Goal: Task Accomplishment & Management: Use online tool/utility

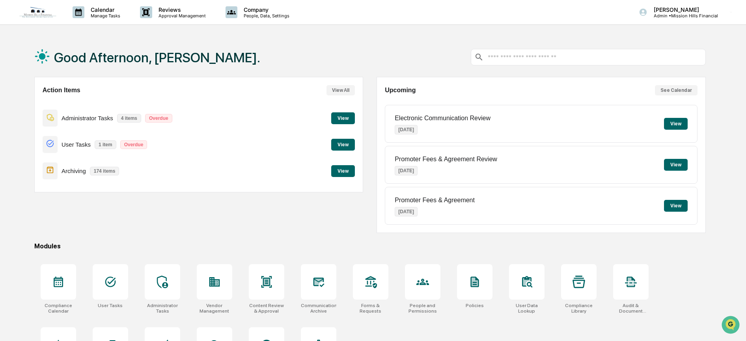
click at [344, 116] on button "View" at bounding box center [343, 118] width 24 height 12
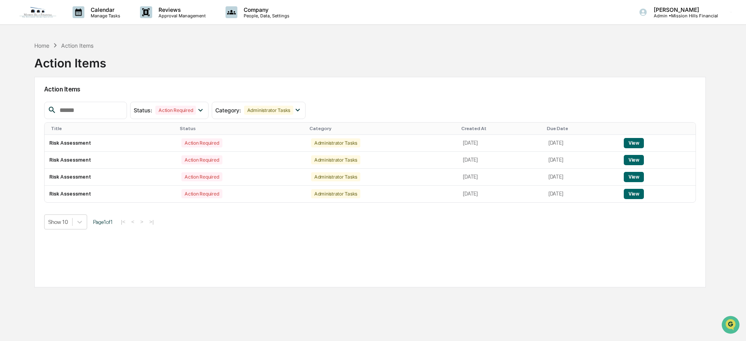
click at [39, 11] on img at bounding box center [38, 12] width 38 height 12
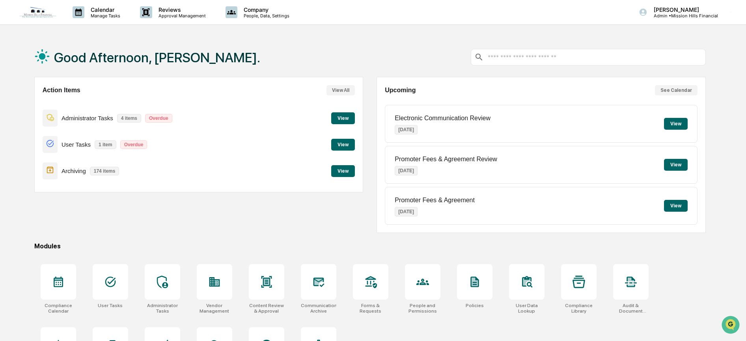
click at [342, 143] on button "View" at bounding box center [343, 145] width 24 height 12
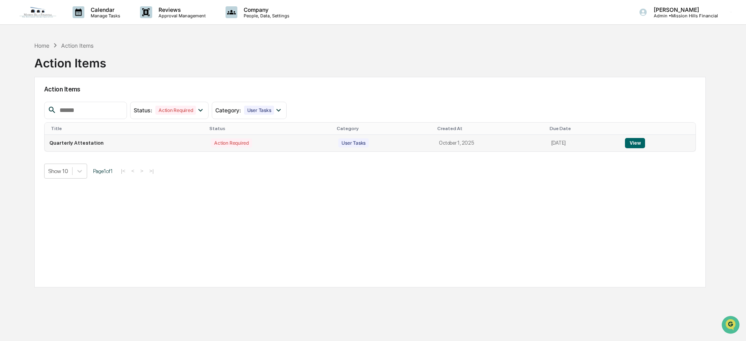
click at [639, 142] on button "View" at bounding box center [635, 143] width 20 height 10
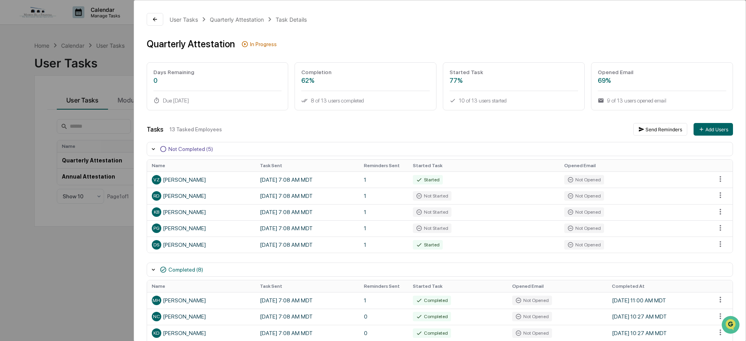
click at [105, 36] on div "User Tasks Quarterly Attestation Task Details Quarterly Attestation In Progress…" at bounding box center [373, 170] width 746 height 341
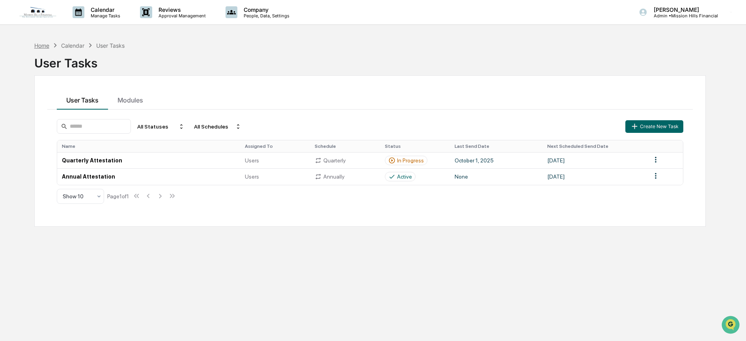
click at [39, 44] on div "Home" at bounding box center [41, 45] width 15 height 7
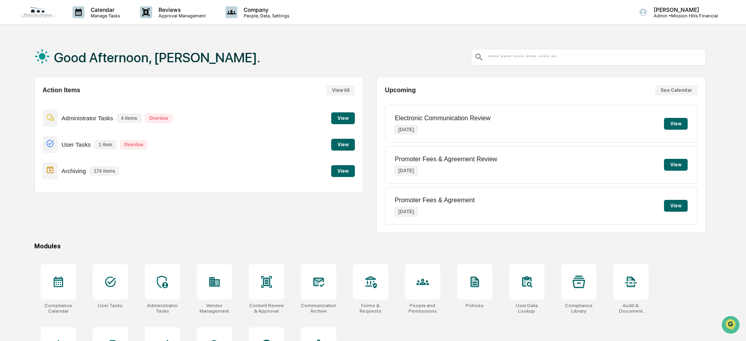
click at [339, 170] on button "View" at bounding box center [343, 171] width 24 height 12
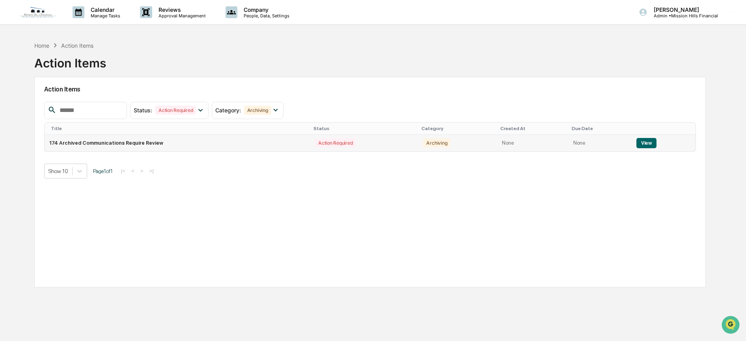
click at [649, 141] on button "View" at bounding box center [646, 143] width 20 height 10
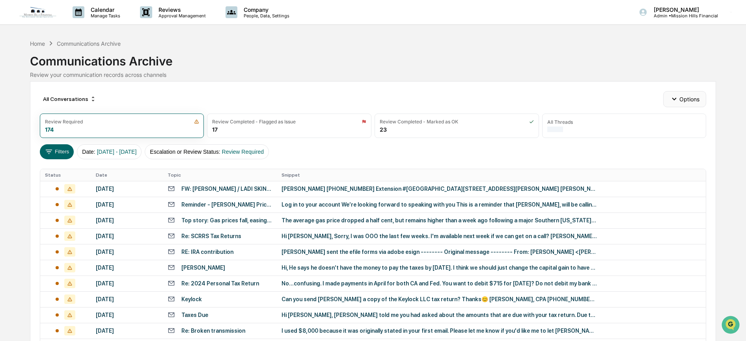
click at [688, 97] on button "Options" at bounding box center [684, 99] width 43 height 16
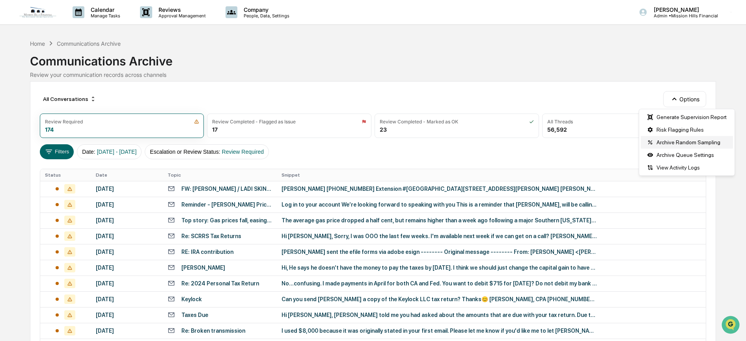
click at [682, 140] on div "Archive Random Sampling" at bounding box center [687, 142] width 92 height 13
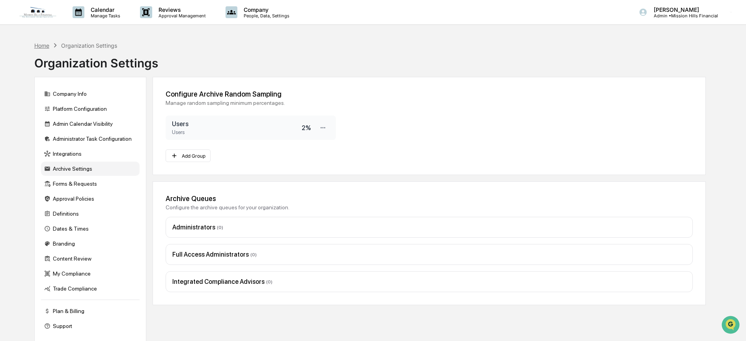
click at [44, 45] on div "Home" at bounding box center [41, 45] width 15 height 7
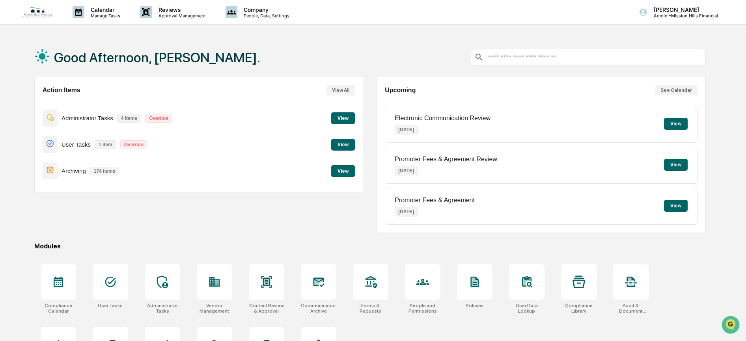
click at [351, 170] on button "View" at bounding box center [343, 171] width 24 height 12
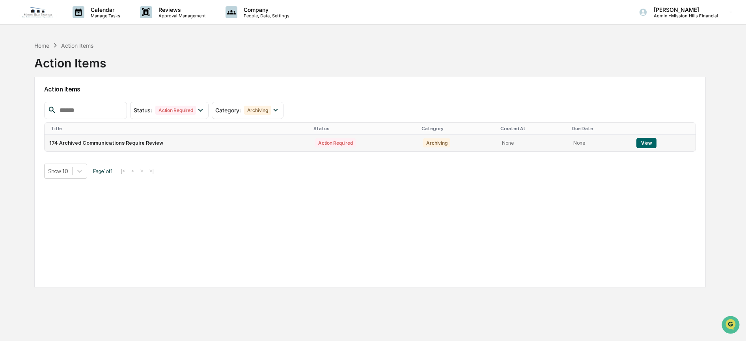
click at [646, 142] on button "View" at bounding box center [646, 143] width 20 height 10
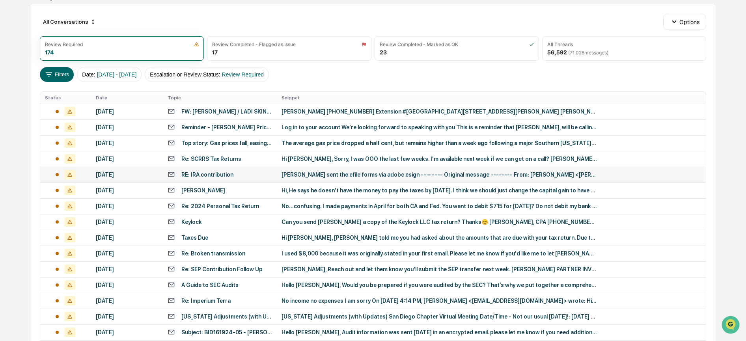
scroll to position [95, 0]
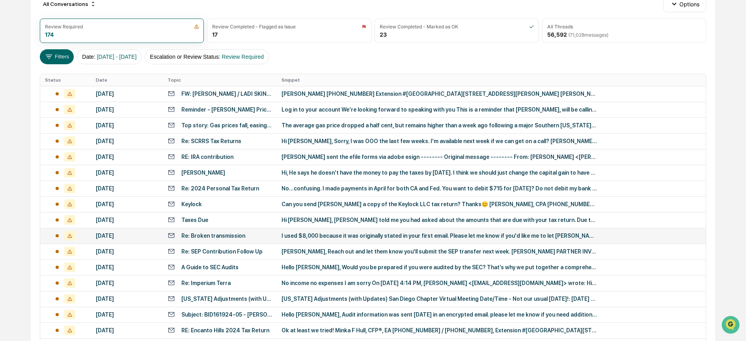
click at [404, 235] on div "I used $8,000 because it was originally stated in your first email. Please let …" at bounding box center [438, 236] width 315 height 6
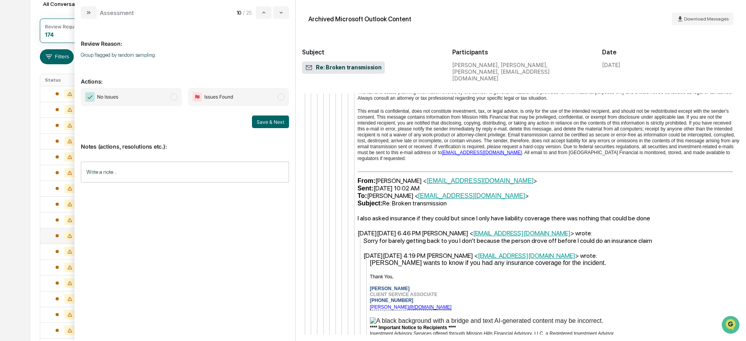
scroll to position [2009, 0]
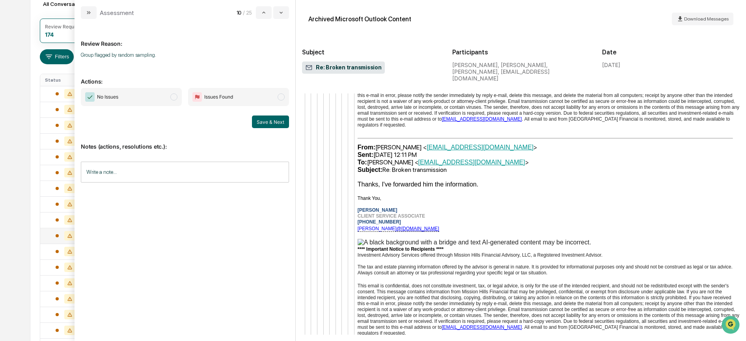
click at [34, 71] on div "All Conversations Options Review Required 174 Review Completed - Flagged as Iss…" at bounding box center [373, 255] width 686 height 539
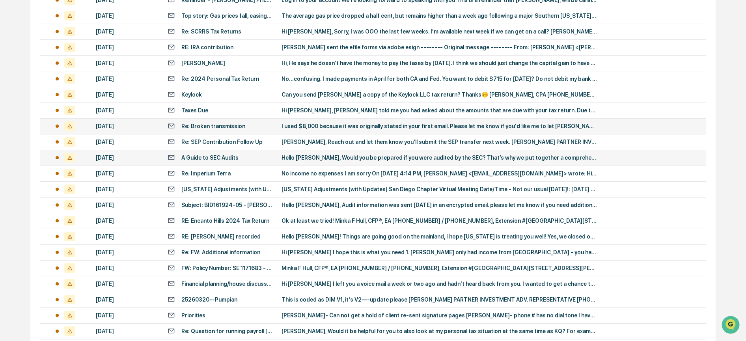
scroll to position [210, 0]
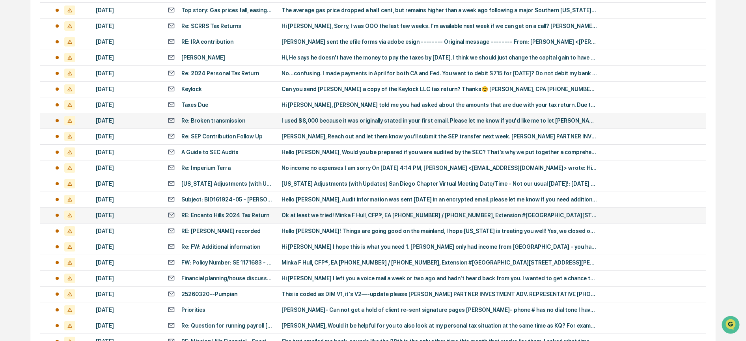
click at [313, 217] on div "Ok at least we tried! Minka F Hull, CFP®, EA [PHONE_NUMBER] / [PHONE_NUMBER], E…" at bounding box center [438, 215] width 315 height 6
